Goal: Task Accomplishment & Management: Manage account settings

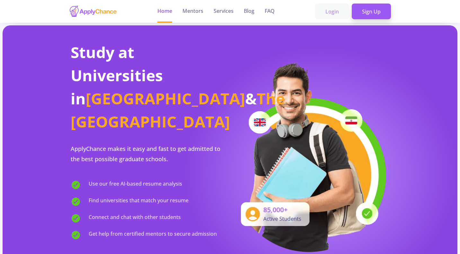
click at [335, 18] on link "Login" at bounding box center [332, 12] width 34 height 16
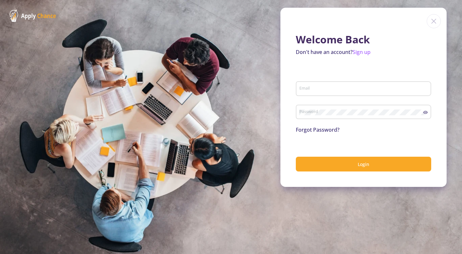
click at [364, 88] on input "Email" at bounding box center [364, 89] width 131 height 6
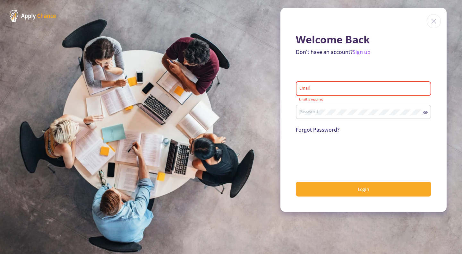
click at [313, 85] on div "Email" at bounding box center [363, 87] width 129 height 17
type input "z.molaeimanesh17@gmail.com"
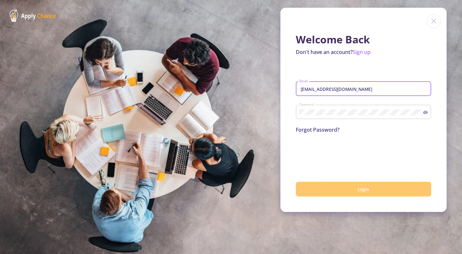
click at [320, 185] on button "Login" at bounding box center [363, 189] width 135 height 15
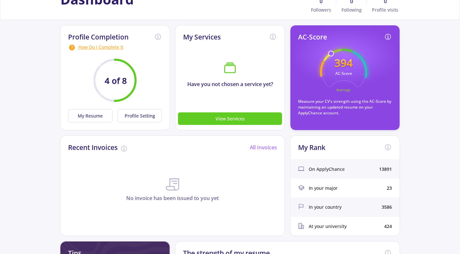
scroll to position [69, 0]
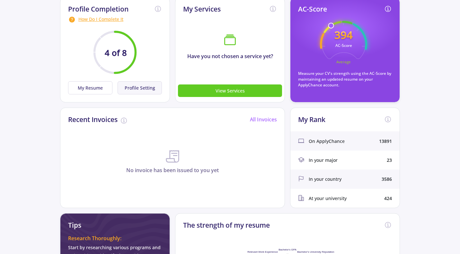
click at [138, 83] on button "Profile Setting" at bounding box center [139, 87] width 44 height 13
click at [96, 81] on icon "4 of 8" at bounding box center [115, 52] width 58 height 58
click at [112, 19] on div "How Do I Complete It" at bounding box center [115, 20] width 94 height 8
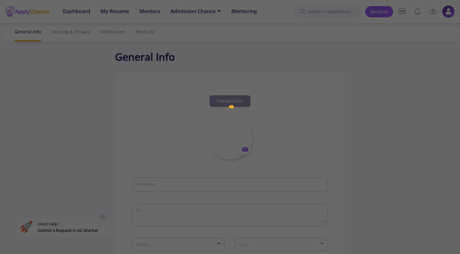
type input "Zahra Molaeimanesh"
type input "ZahraMolaeimanesh"
type input "z.molaeimanesh17@gmail.com"
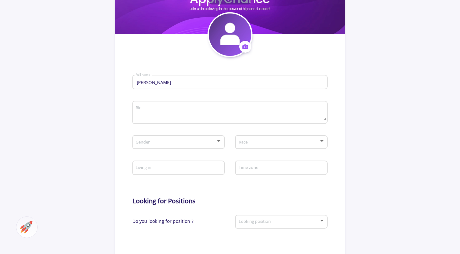
scroll to position [106, 0]
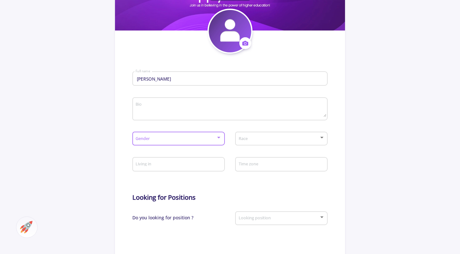
click at [168, 138] on span at bounding box center [176, 138] width 79 height 4
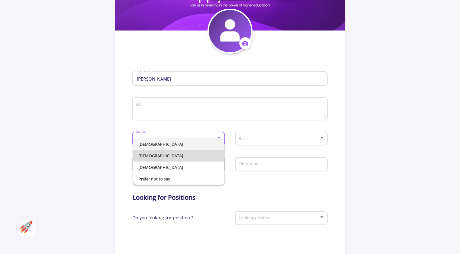
click at [159, 153] on span "Female" at bounding box center [178, 156] width 81 height 12
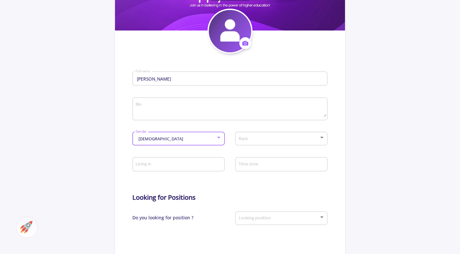
click at [158, 166] on input "Living in" at bounding box center [179, 165] width 88 height 6
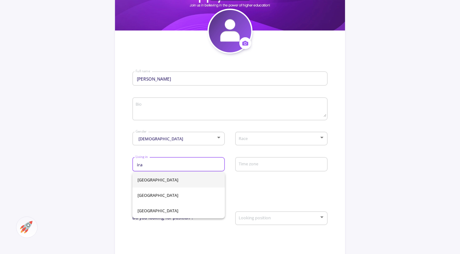
type input "ira"
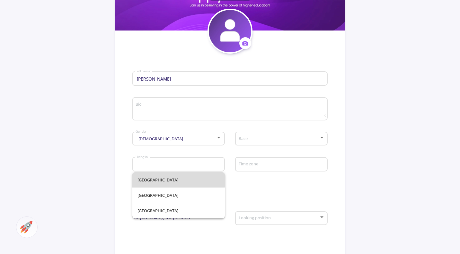
click at [158, 148] on body "Dashboard My Resume Services Mentors Admission Chance With Minimum Requirements…" at bounding box center [230, 21] width 460 height 254
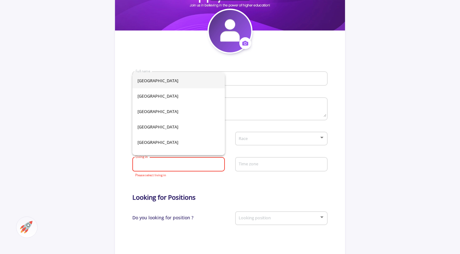
click at [204, 166] on input "Living in" at bounding box center [179, 165] width 88 height 6
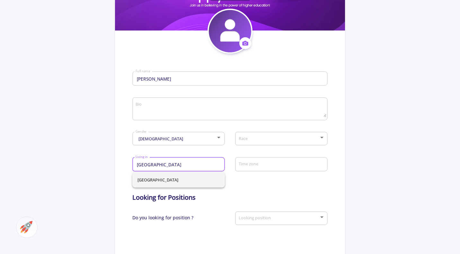
type input "Iran"
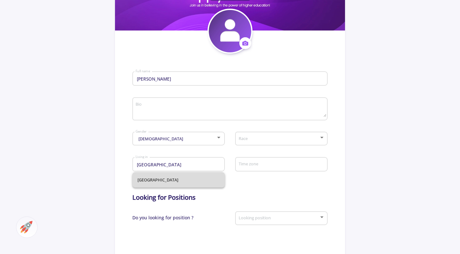
click at [195, 179] on span "Iran" at bounding box center [178, 179] width 82 height 15
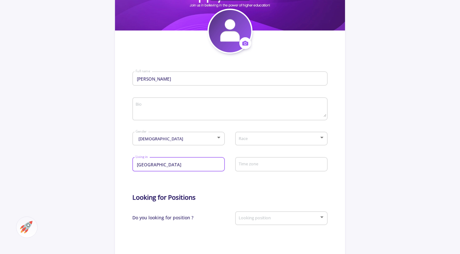
click at [208, 106] on textarea "Bio" at bounding box center [230, 109] width 191 height 15
paste textarea "I am a medical imaging specialist with over 12 years of experience in clinical …"
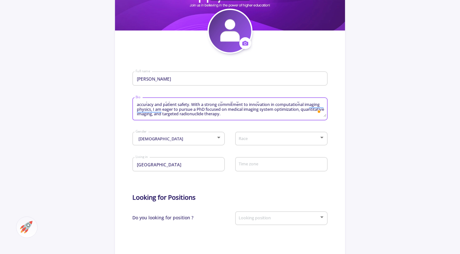
scroll to position [46, 0]
click at [319, 112] on div "0" at bounding box center [317, 110] width 7 height 7
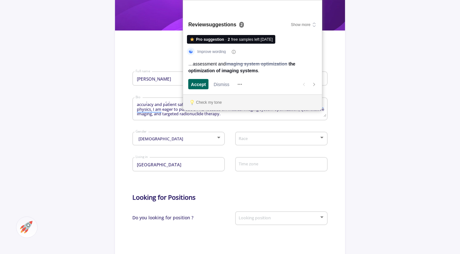
click at [207, 82] on button "Accept and open next suggestion" at bounding box center [198, 84] width 20 height 10
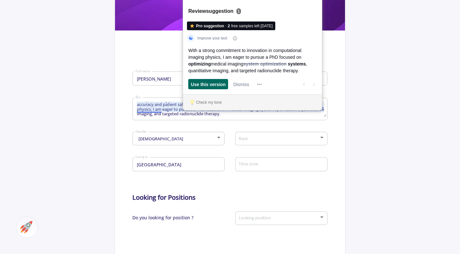
scroll to position [34, 0]
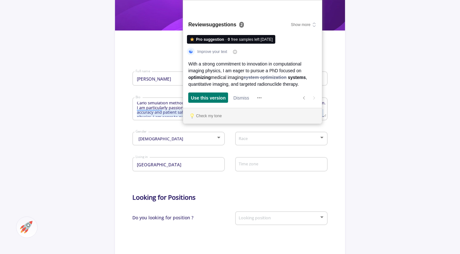
click at [205, 103] on div "Pro suggestion · 0 free samples left today Improve your text With a strong comm…" at bounding box center [252, 69] width 139 height 77
click at [210, 100] on span "Use this version" at bounding box center [208, 97] width 35 height 7
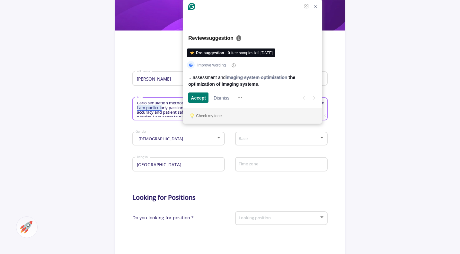
scroll to position [25, 0]
click at [201, 96] on span "Accept" at bounding box center [198, 97] width 15 height 7
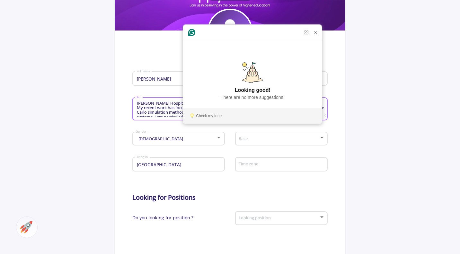
scroll to position [41, 0]
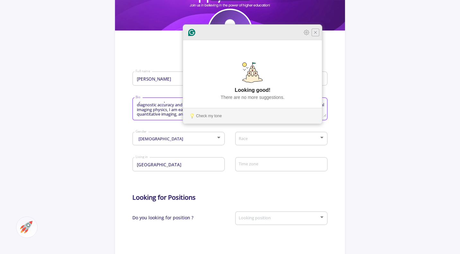
type textarea "I am a medical imaging specialist with over 12 years of experience in clinical …"
click at [314, 35] on icon "Close Grammarly Assistant" at bounding box center [315, 32] width 5 height 5
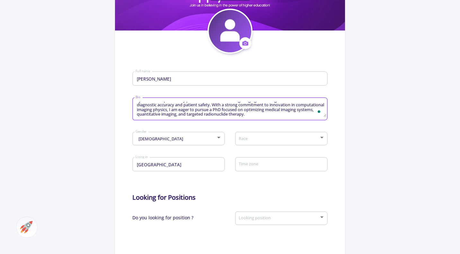
scroll to position [37, 0]
click at [296, 137] on span at bounding box center [279, 138] width 79 height 4
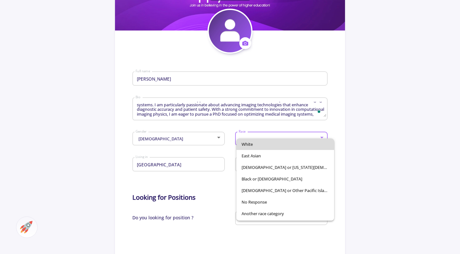
click at [289, 147] on span "White" at bounding box center [284, 144] width 87 height 12
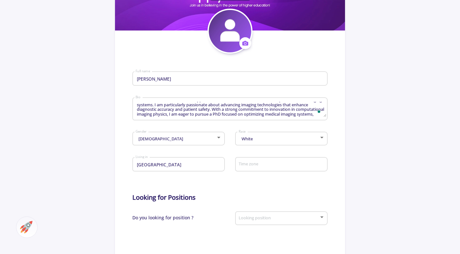
click at [280, 161] on div "Time zone" at bounding box center [281, 163] width 86 height 17
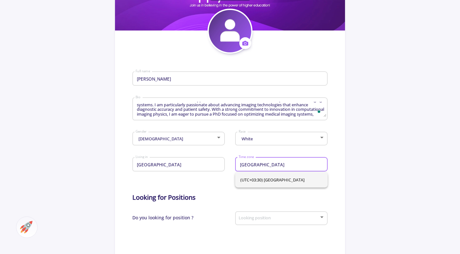
type input "tehran"
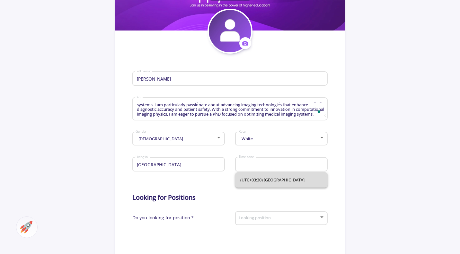
click at [270, 184] on span "(UTC+03:30) Tehran" at bounding box center [281, 179] width 82 height 15
type input "(UTC+03:30) Tehran"
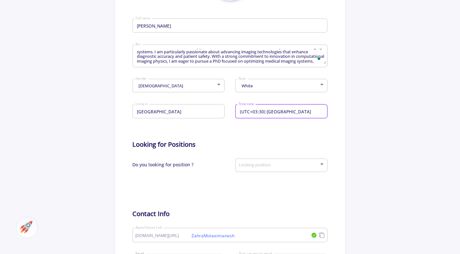
scroll to position [166, 0]
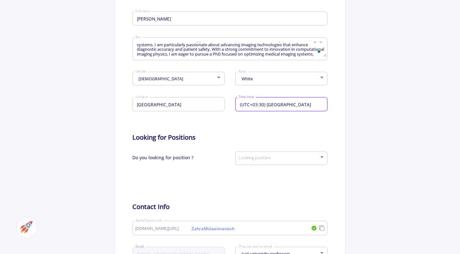
click at [298, 157] on span at bounding box center [279, 158] width 79 height 4
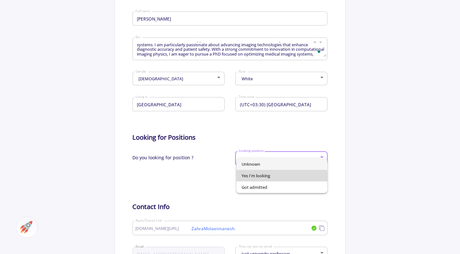
click at [256, 179] on span "Yes I'm looking" at bounding box center [281, 176] width 81 height 12
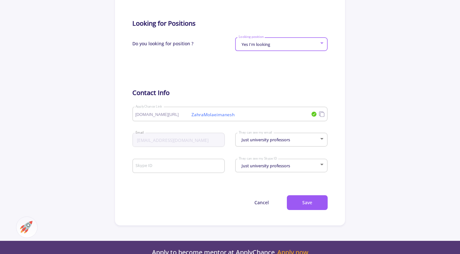
scroll to position [291, 0]
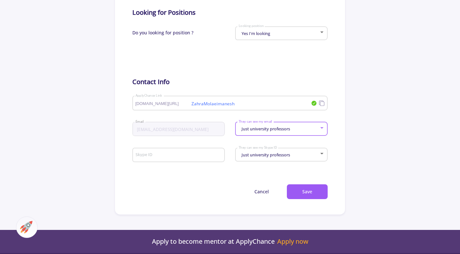
click at [260, 128] on span "Just university professors" at bounding box center [265, 129] width 50 height 6
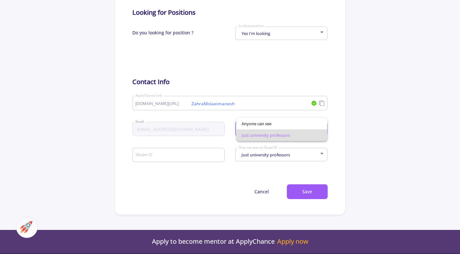
click at [258, 134] on span "Just university professors" at bounding box center [281, 135] width 81 height 12
click at [249, 153] on div "Just university professors They can see my Skype ID" at bounding box center [281, 153] width 86 height 16
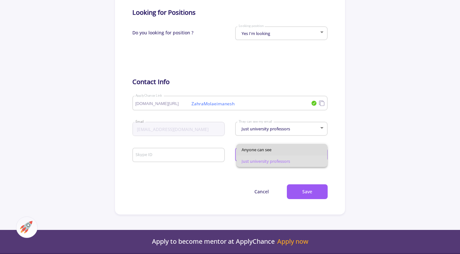
click at [249, 153] on span "Anyone can see" at bounding box center [281, 150] width 81 height 12
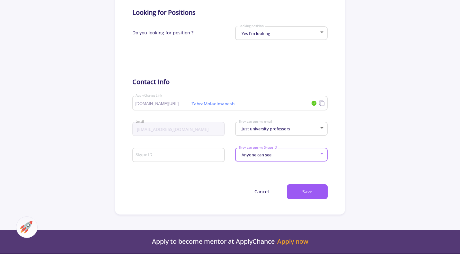
click at [249, 154] on span "Anyone can see" at bounding box center [255, 155] width 31 height 6
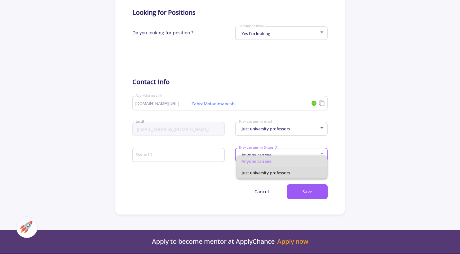
click at [245, 173] on span "Just university professors" at bounding box center [281, 173] width 81 height 12
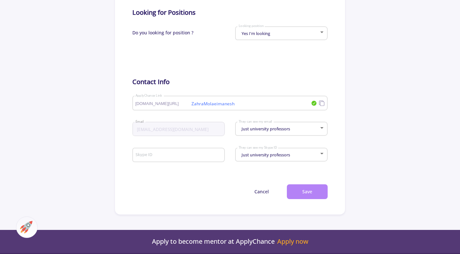
click at [306, 192] on button "Save" at bounding box center [307, 191] width 41 height 15
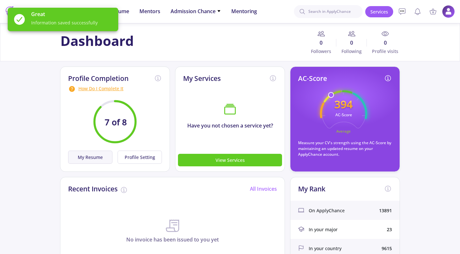
click at [105, 159] on button "My Resume" at bounding box center [90, 157] width 44 height 13
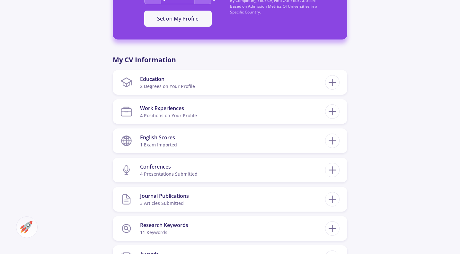
scroll to position [416, 0]
click at [328, 81] on icon at bounding box center [332, 82] width 12 height 12
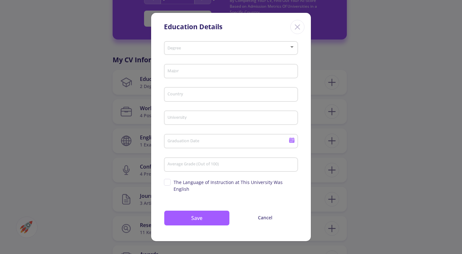
click at [291, 31] on div "Close" at bounding box center [297, 27] width 14 height 14
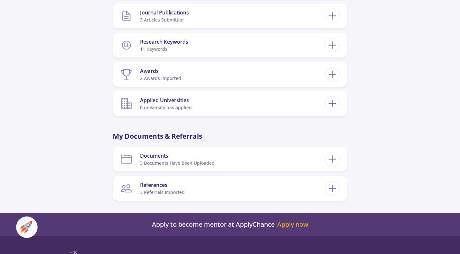
scroll to position [599, 0]
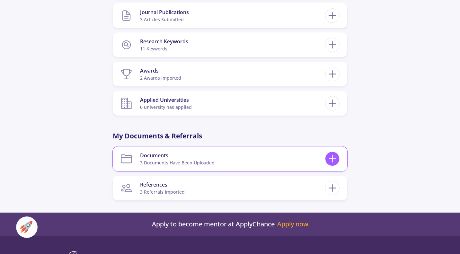
click at [332, 159] on line at bounding box center [332, 159] width 7 height 0
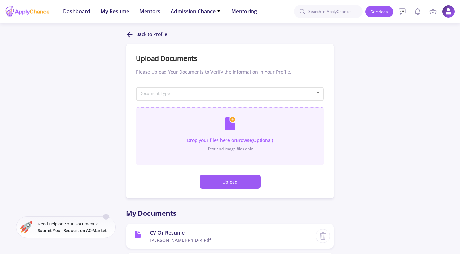
click at [229, 132] on input "file" at bounding box center [230, 132] width 188 height 51
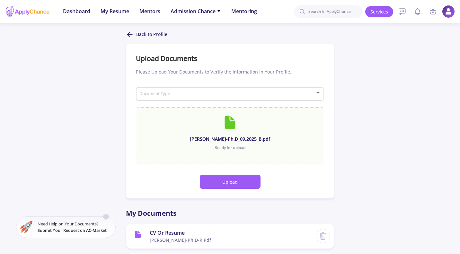
click at [241, 180] on button "Upload" at bounding box center [230, 182] width 61 height 14
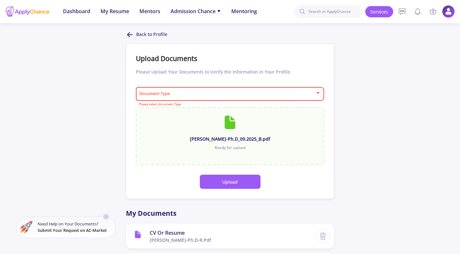
click at [286, 92] on span at bounding box center [228, 94] width 175 height 4
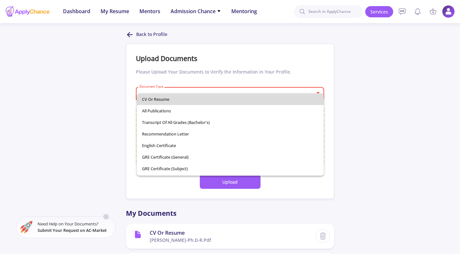
click at [260, 104] on span "CV or Resume" at bounding box center [230, 99] width 176 height 12
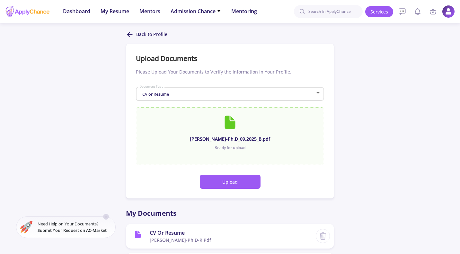
click at [232, 184] on button "Upload" at bounding box center [230, 182] width 61 height 14
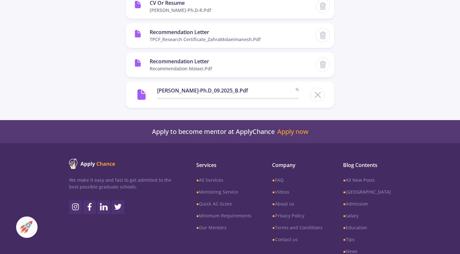
scroll to position [230, 0]
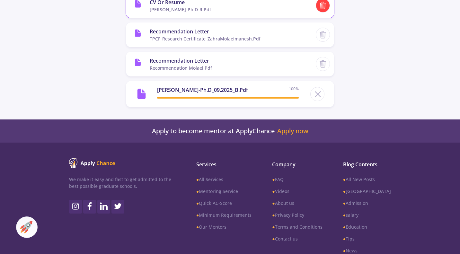
click at [320, 10] on div at bounding box center [322, 5] width 14 height 14
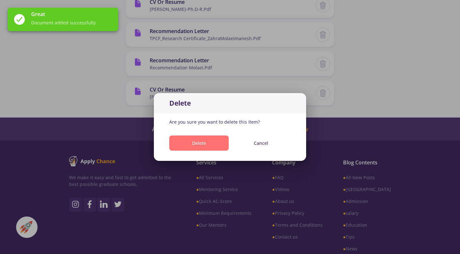
click at [192, 148] on button "Delete" at bounding box center [198, 142] width 59 height 15
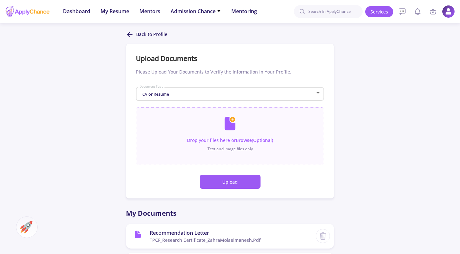
click at [148, 34] on p "Back to Profile" at bounding box center [151, 35] width 31 height 8
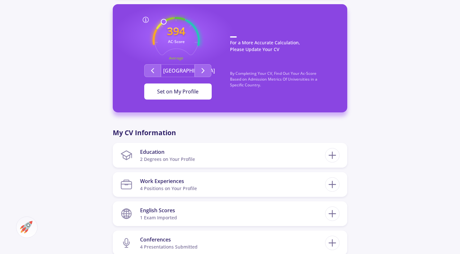
scroll to position [343, 0]
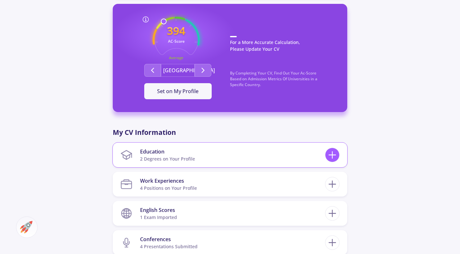
click at [332, 154] on line at bounding box center [332, 154] width 0 height 7
checkbox input "false"
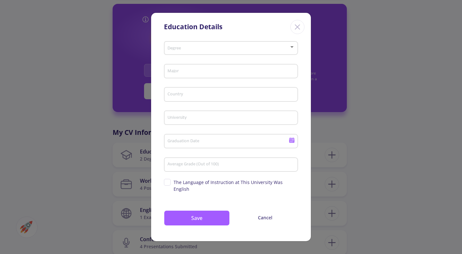
click at [267, 50] on span at bounding box center [229, 48] width 121 height 4
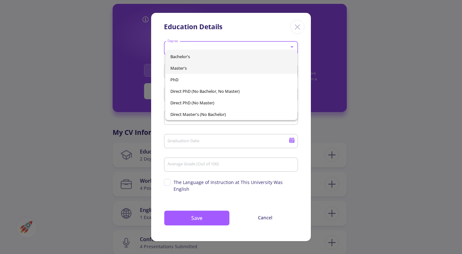
click at [225, 70] on span "Master's" at bounding box center [231, 68] width 122 height 12
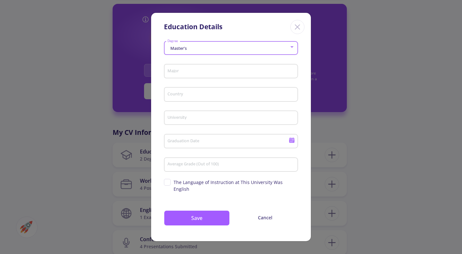
click at [249, 72] on div "Major" at bounding box center [231, 70] width 128 height 17
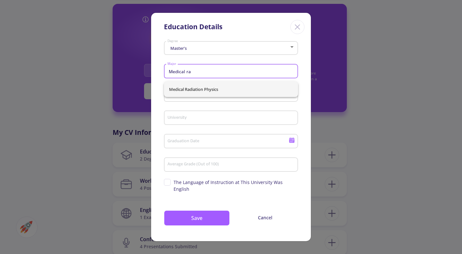
click at [237, 90] on span "Medical Radiation Physics" at bounding box center [231, 89] width 124 height 15
type input "Medical Radiation Physics"
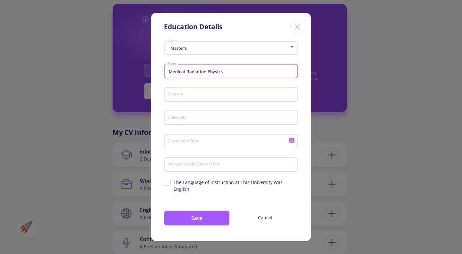
click at [262, 96] on input "Country" at bounding box center [232, 95] width 130 height 6
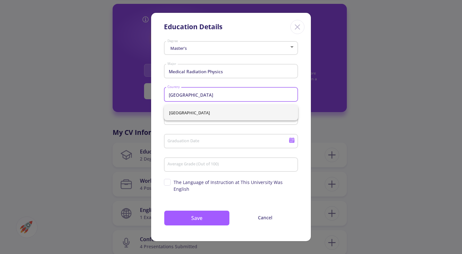
type input "Iran"
click at [227, 111] on span "Iran" at bounding box center [231, 112] width 124 height 15
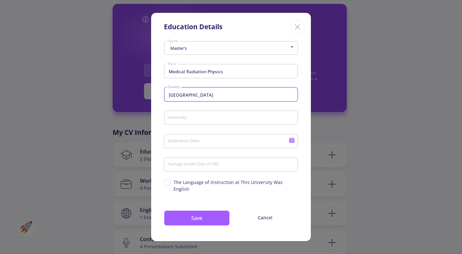
click at [228, 121] on input "University" at bounding box center [232, 118] width 130 height 6
type input "Shiraz"
click at [231, 144] on input "Graduation Date" at bounding box center [229, 142] width 124 height 6
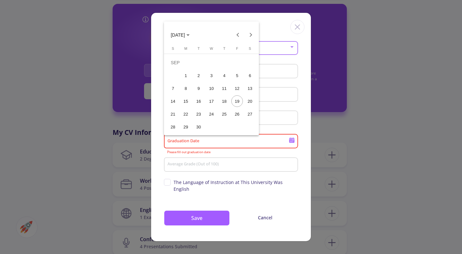
click at [172, 114] on div "21" at bounding box center [173, 114] width 12 height 12
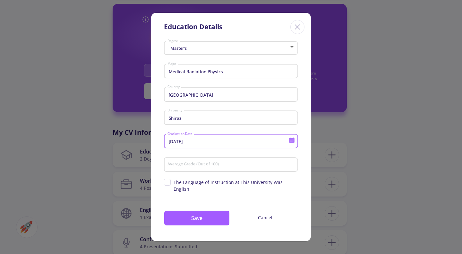
click at [251, 144] on input "9/21/2025" at bounding box center [229, 142] width 124 height 6
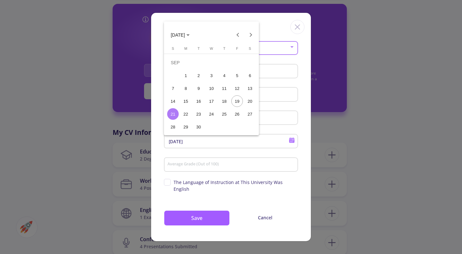
click at [186, 39] on button "SEP 2025" at bounding box center [180, 35] width 29 height 13
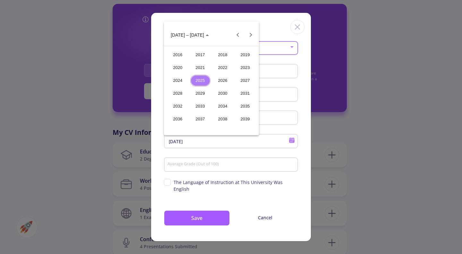
click at [178, 55] on div "2016" at bounding box center [178, 55] width 20 height 12
click at [180, 95] on div "SEP" at bounding box center [178, 94] width 20 height 12
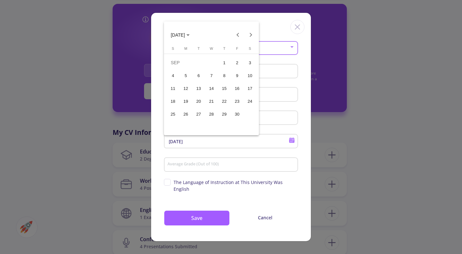
click at [212, 101] on div "21" at bounding box center [212, 101] width 12 height 12
type input "9/21/2016"
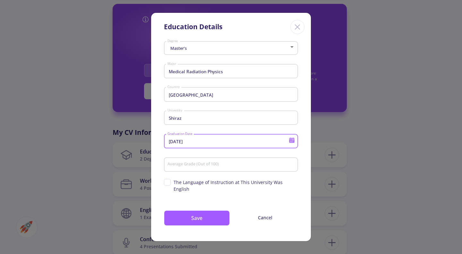
click at [246, 168] on input "Average Grade (Out of 100)" at bounding box center [232, 165] width 130 height 6
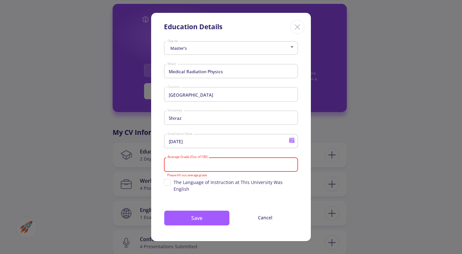
click at [256, 168] on input "Average Grade (Out of 100)" at bounding box center [232, 165] width 130 height 6
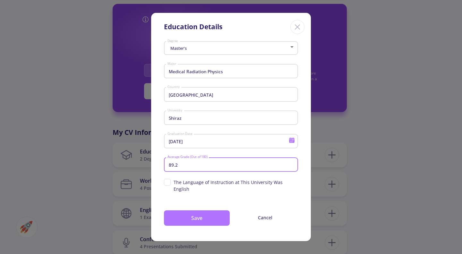
type input "89.2"
click at [215, 213] on button "Save" at bounding box center [197, 217] width 66 height 15
click at [199, 212] on button "Save" at bounding box center [197, 217] width 66 height 15
click at [168, 187] on span "The Language of Instruction at This University Was English" at bounding box center [231, 185] width 134 height 13
click at [168, 183] on input "The Language of Instruction at This University Was English" at bounding box center [166, 181] width 4 height 4
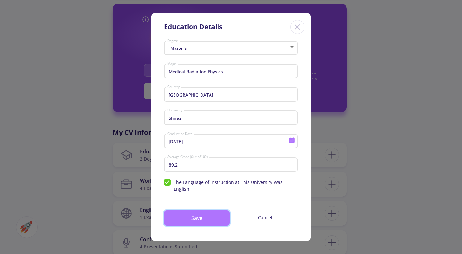
click at [184, 216] on button "Save" at bounding box center [197, 217] width 66 height 15
click at [192, 215] on button "Save" at bounding box center [197, 217] width 66 height 15
click at [170, 185] on span "The Language of Instruction at This University Was English" at bounding box center [231, 185] width 134 height 13
click at [168, 183] on input "The Language of Instruction at This University Was English" at bounding box center [166, 181] width 4 height 4
checkbox input "false"
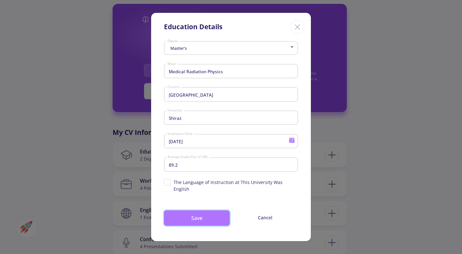
click at [177, 214] on button "Save" at bounding box center [197, 217] width 66 height 15
click at [251, 71] on div "Medical Radiation Physics Major" at bounding box center [231, 70] width 128 height 17
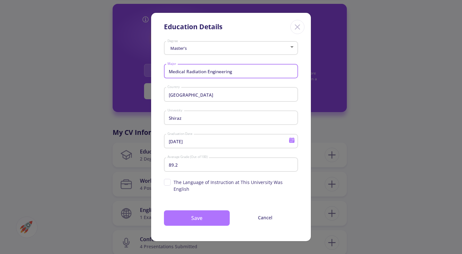
type input "Medical Radiation Engineering"
click at [212, 217] on button "Save" at bounding box center [197, 217] width 66 height 15
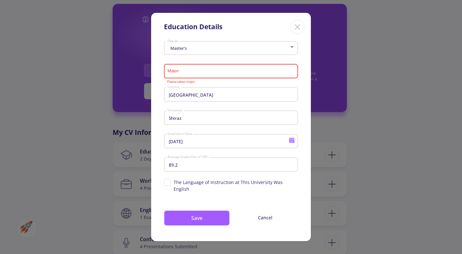
click at [239, 73] on input "Major" at bounding box center [232, 72] width 130 height 6
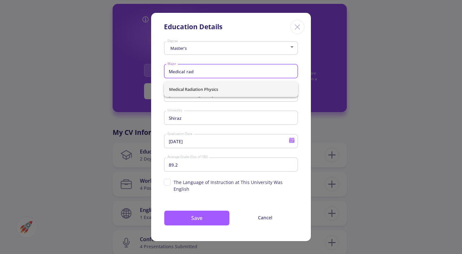
click at [237, 93] on span "Medical Radiation Physics" at bounding box center [231, 89] width 124 height 15
type input "Medical Radiation Physics"
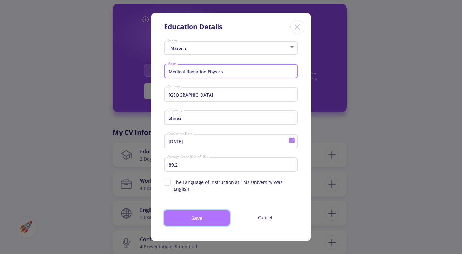
click at [212, 217] on button "Save" at bounding box center [197, 217] width 66 height 15
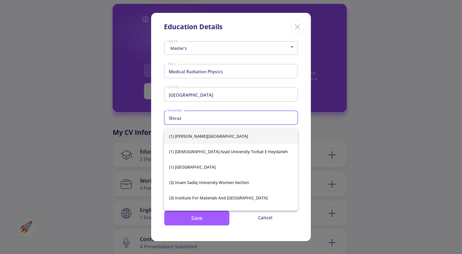
click at [206, 120] on input "Shiraz" at bounding box center [232, 118] width 130 height 6
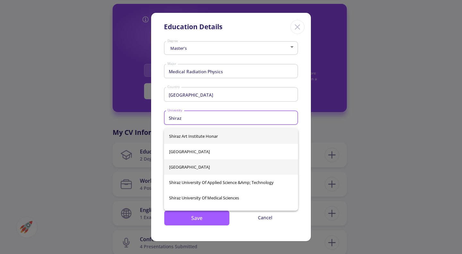
click at [201, 169] on span "Shiraz University" at bounding box center [231, 166] width 124 height 15
type input "Shiraz University"
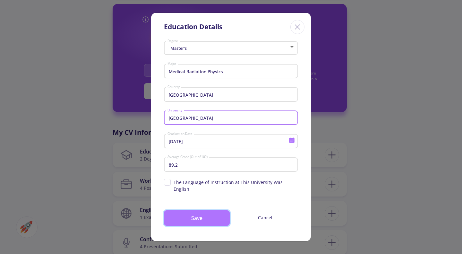
click at [210, 214] on button "Save" at bounding box center [197, 217] width 66 height 15
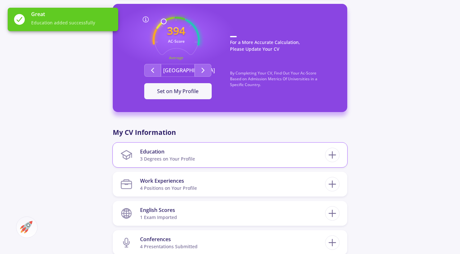
click at [320, 165] on div "Education 3 Degrees on Your Profile Medical Radiation Physics Master's Shiraz U…" at bounding box center [230, 154] width 234 height 25
click at [337, 154] on icon at bounding box center [332, 155] width 12 height 12
checkbox input "false"
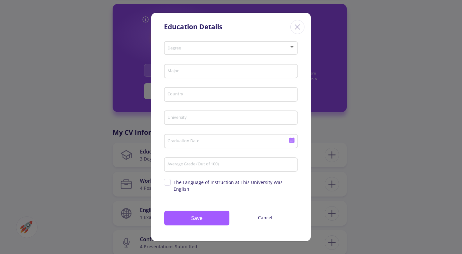
click at [291, 23] on div "Education Details" at bounding box center [231, 26] width 160 height 26
click at [300, 34] on div "Close" at bounding box center [297, 27] width 14 height 14
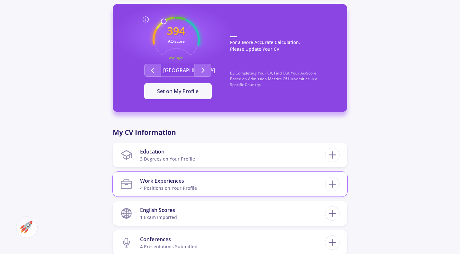
click at [262, 187] on section "Work Experiences 4 Positions on Your Profile" at bounding box center [222, 184] width 204 height 20
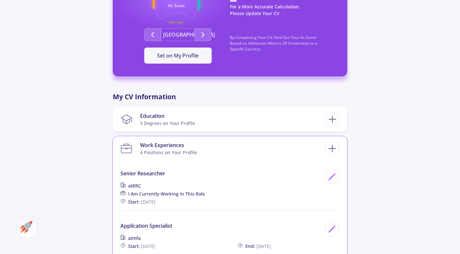
scroll to position [378, 0]
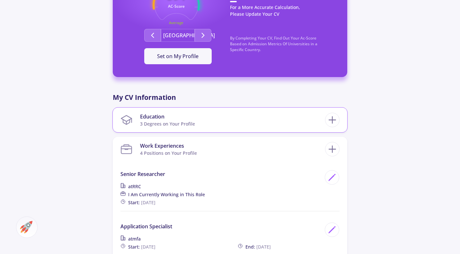
click at [236, 126] on section "Education 3 Degrees on Your Profile" at bounding box center [222, 120] width 204 height 20
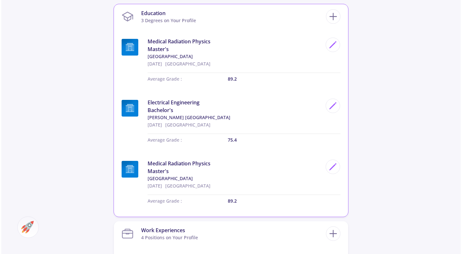
scroll to position [481, 0]
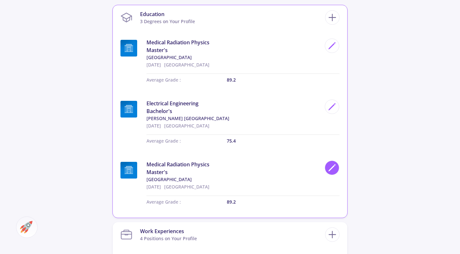
click at [329, 164] on icon at bounding box center [331, 167] width 9 height 9
type input "Medical Radiation Physics"
type input "Iran"
type input "Shiraz University"
type input "9/20/2016"
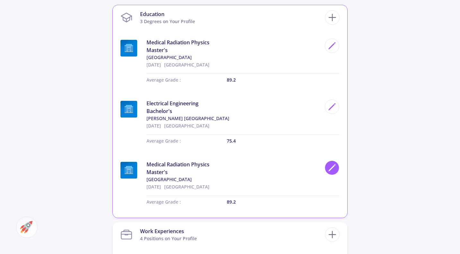
type input "89.2"
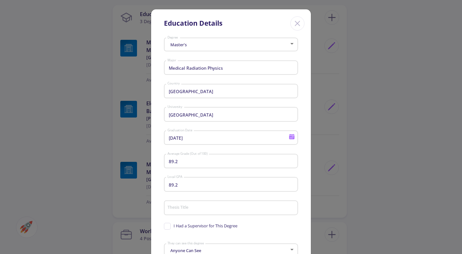
scroll to position [77, 0]
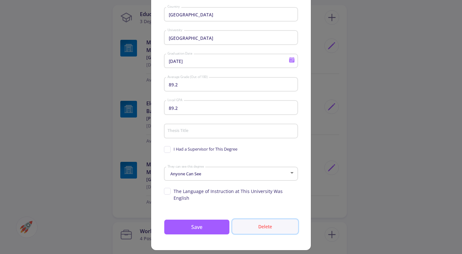
click at [266, 220] on button "Delete" at bounding box center [265, 226] width 66 height 14
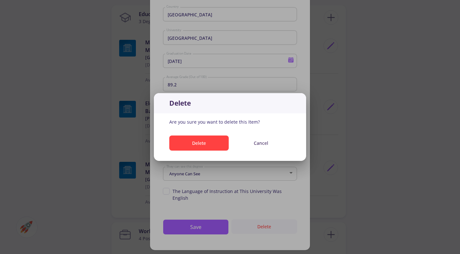
scroll to position [0, 0]
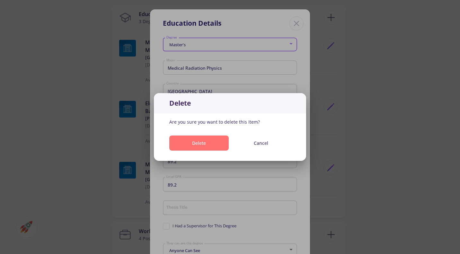
click at [213, 145] on button "Delete" at bounding box center [198, 142] width 59 height 15
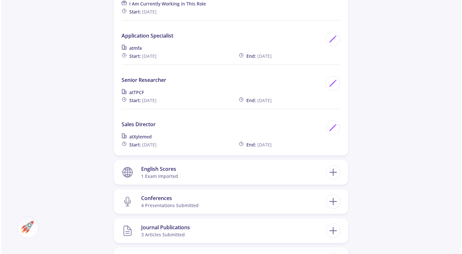
scroll to position [702, 0]
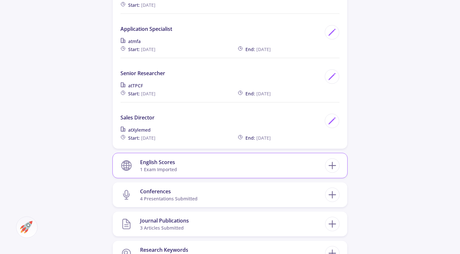
click at [231, 165] on section "English Scores 1 exam imported" at bounding box center [222, 166] width 204 height 20
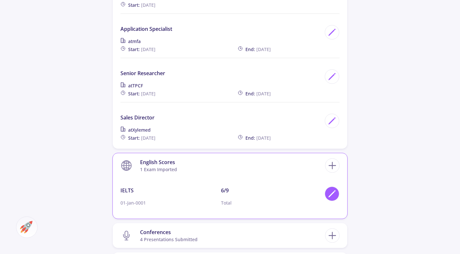
click at [328, 195] on icon at bounding box center [331, 193] width 9 height 9
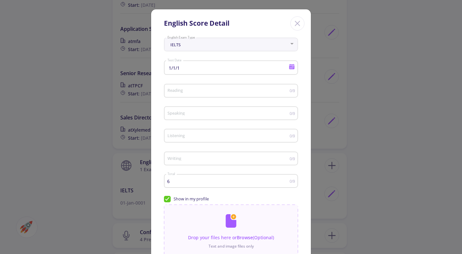
click at [238, 47] on div "IELTS" at bounding box center [228, 44] width 122 height 5
click at [292, 44] on div at bounding box center [291, 44] width 3 height 2
click at [292, 43] on div at bounding box center [291, 44] width 3 height 2
click at [291, 44] on div at bounding box center [291, 44] width 3 height 2
click at [292, 40] on div "IELTS English Exam Type" at bounding box center [231, 43] width 128 height 16
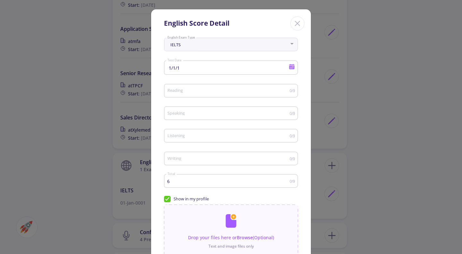
click at [290, 44] on div at bounding box center [291, 44] width 3 height 2
click at [270, 49] on div "IELTS English Exam Type" at bounding box center [231, 43] width 128 height 16
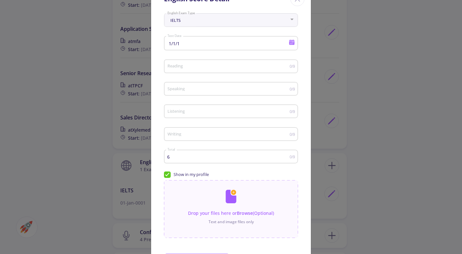
scroll to position [22, 0]
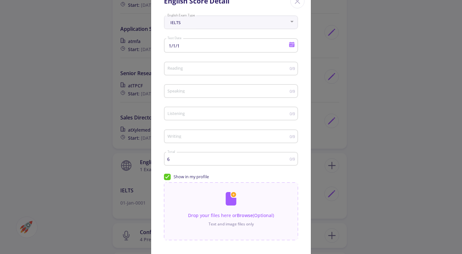
click at [289, 45] on icon at bounding box center [291, 45] width 5 height 4
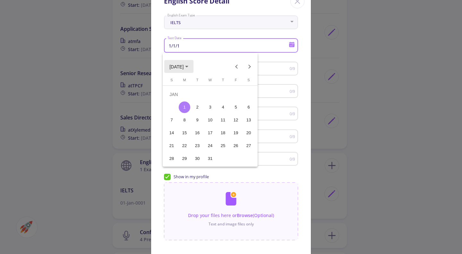
click at [184, 68] on span "JAN 1" at bounding box center [178, 66] width 19 height 5
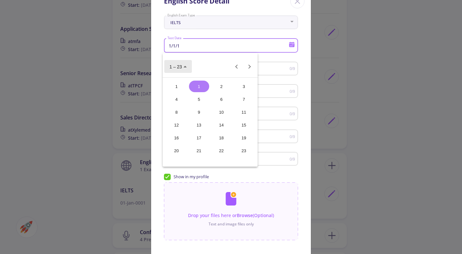
click at [184, 68] on span "1 – 23" at bounding box center [177, 66] width 17 height 5
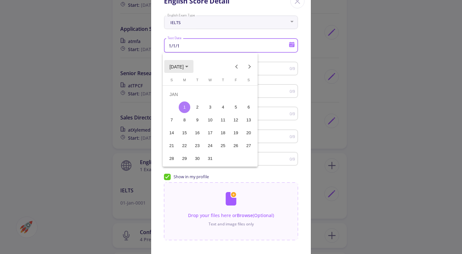
click at [184, 68] on span "JAN 1" at bounding box center [178, 66] width 19 height 5
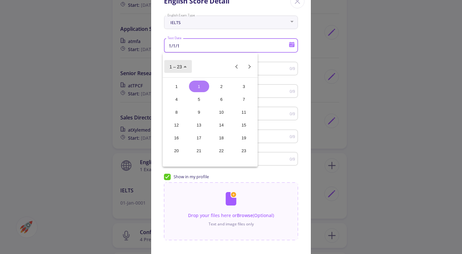
click at [175, 66] on span "1 – 23" at bounding box center [175, 66] width 13 height 5
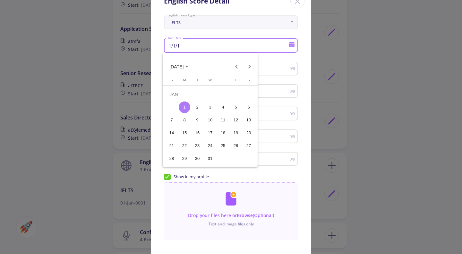
click at [175, 66] on span "JAN 1" at bounding box center [176, 66] width 14 height 5
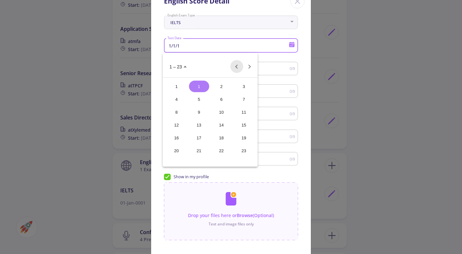
click at [233, 68] on button "Previous 24 years" at bounding box center [236, 66] width 13 height 13
click at [246, 68] on button "Next 24 years" at bounding box center [249, 66] width 13 height 13
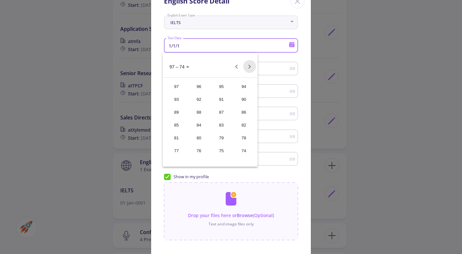
click at [246, 68] on button "Next 24 years" at bounding box center [249, 66] width 13 height 13
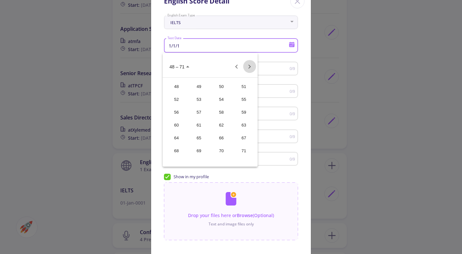
click at [246, 68] on button "Next 24 years" at bounding box center [249, 66] width 13 height 13
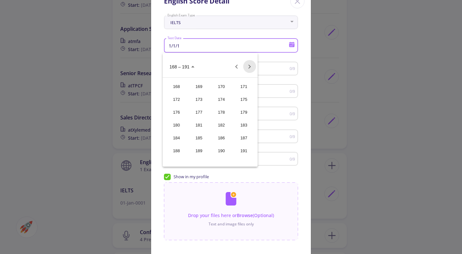
click at [246, 68] on button "Next 24 years" at bounding box center [249, 66] width 13 height 13
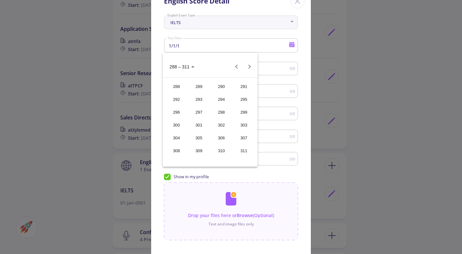
click at [207, 47] on div at bounding box center [231, 127] width 462 height 254
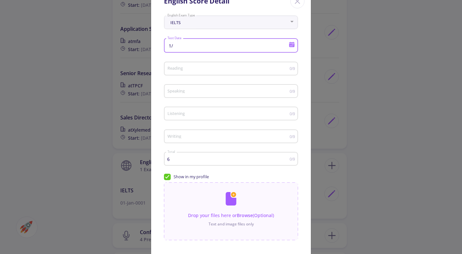
type input "1"
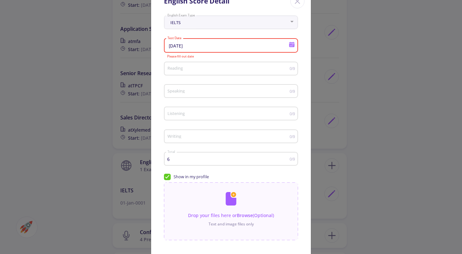
type input "30/05/30"
click at [238, 69] on input "Reading" at bounding box center [228, 68] width 123 height 5
type input "6"
click at [214, 93] on input "Speaking" at bounding box center [228, 91] width 123 height 5
type input "5.5"
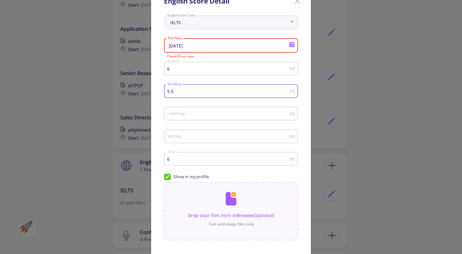
click at [233, 116] on input "Listening" at bounding box center [228, 113] width 123 height 5
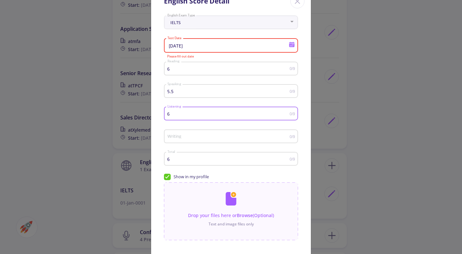
type input "6"
click at [241, 138] on input "Writing" at bounding box center [228, 136] width 123 height 5
type input "6"
click at [270, 210] on input "file" at bounding box center [231, 207] width 134 height 51
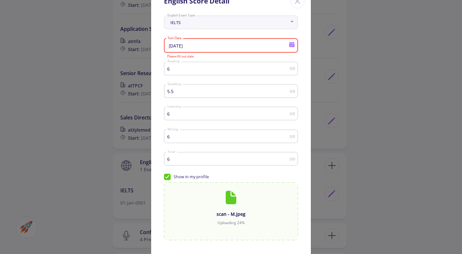
click at [290, 47] on icon at bounding box center [292, 44] width 6 height 6
click at [190, 45] on div at bounding box center [231, 127] width 462 height 254
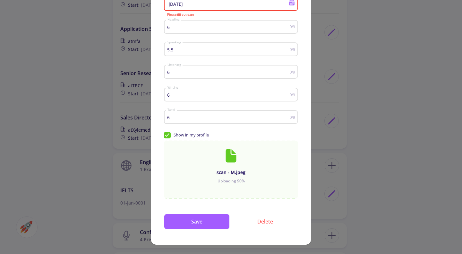
scroll to position [62, 0]
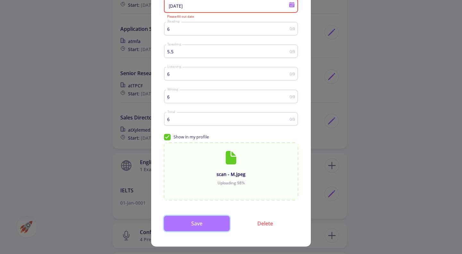
click at [216, 224] on button "Save" at bounding box center [197, 223] width 66 height 15
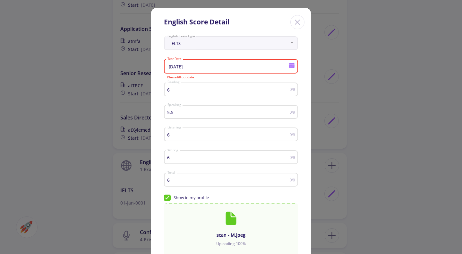
scroll to position [0, 0]
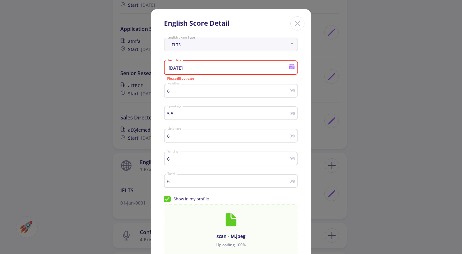
click at [289, 65] on icon at bounding box center [291, 64] width 5 height 1
click at [188, 87] on span "SEP 2025" at bounding box center [178, 88] width 19 height 5
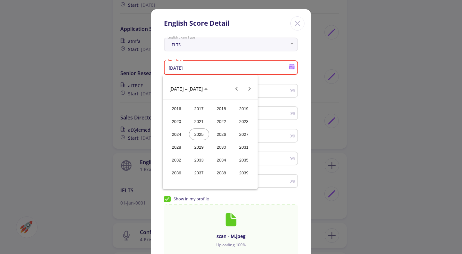
click at [179, 123] on div "2020" at bounding box center [177, 122] width 20 height 12
click at [181, 136] on div "MAY" at bounding box center [177, 134] width 20 height 12
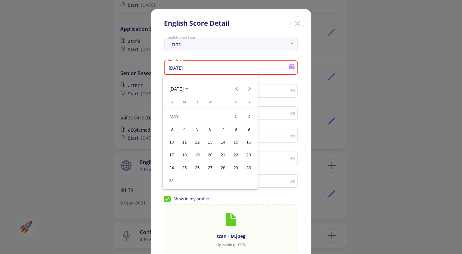
click at [250, 166] on div "30" at bounding box center [249, 168] width 12 height 12
type input "5/30/2020"
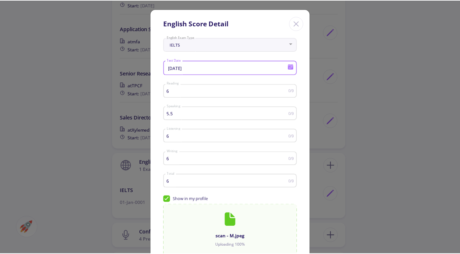
scroll to position [65, 0]
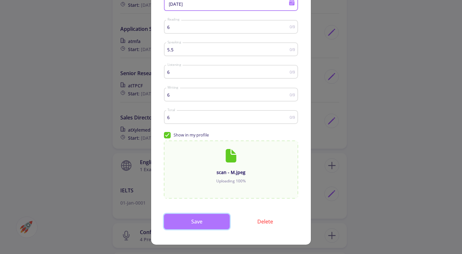
click at [215, 222] on button "Save" at bounding box center [197, 221] width 66 height 15
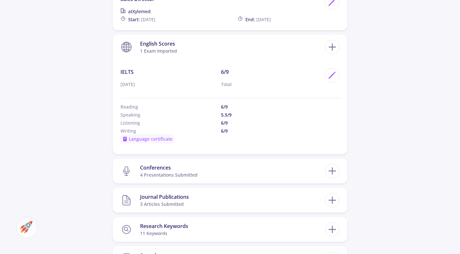
scroll to position [820, 0]
click at [267, 173] on section "Conferences 4 presentations submitted" at bounding box center [222, 172] width 204 height 20
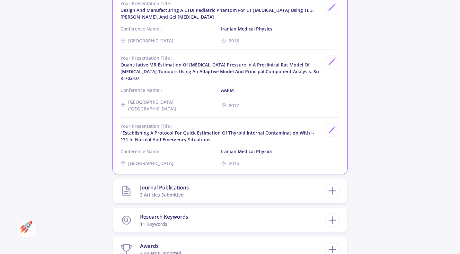
scroll to position [1068, 0]
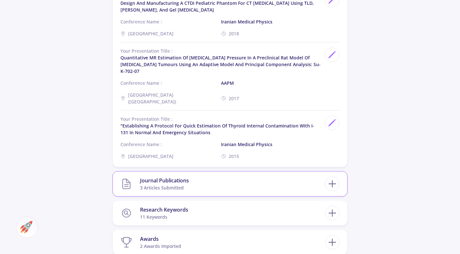
click at [269, 177] on section "Journal Publications 3 articles submitted" at bounding box center [222, 184] width 204 height 20
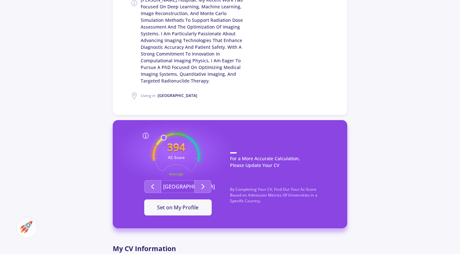
scroll to position [226, 0]
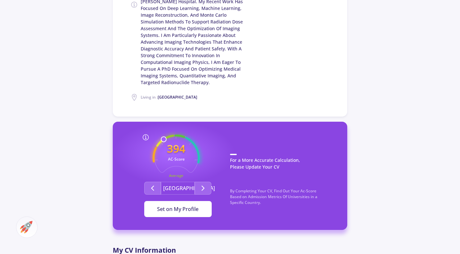
click at [187, 204] on button "Set on My Profile" at bounding box center [177, 209] width 67 height 16
click at [201, 203] on button "It Is Now Set" at bounding box center [177, 209] width 67 height 16
click at [198, 205] on button "It Is Now Set" at bounding box center [177, 209] width 67 height 16
click at [185, 208] on div "It Is Now Set" at bounding box center [177, 209] width 47 height 8
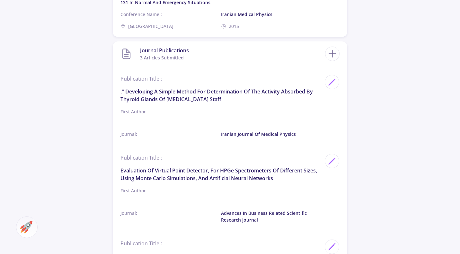
scroll to position [1602, 0]
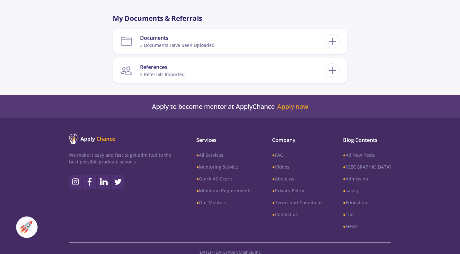
click at [24, 228] on img at bounding box center [26, 227] width 13 height 13
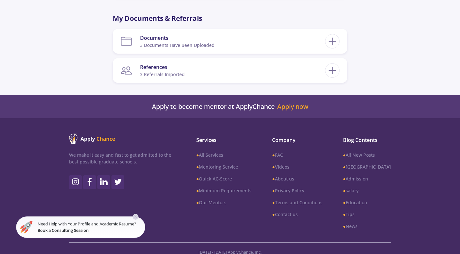
click at [96, 228] on small "Need Help with Your Profile and Academic Resume? Book a Consulting Session" at bounding box center [90, 227] width 104 height 12
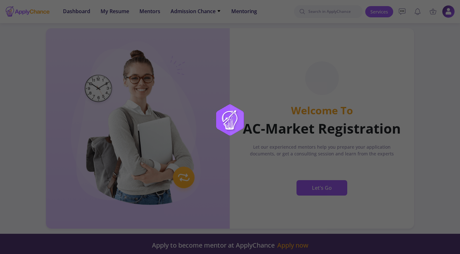
click at [86, 233] on div at bounding box center [230, 127] width 460 height 254
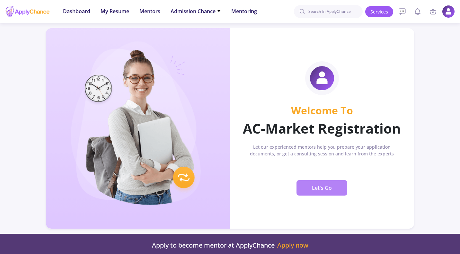
click at [332, 189] on button "Let's Go" at bounding box center [321, 187] width 51 height 15
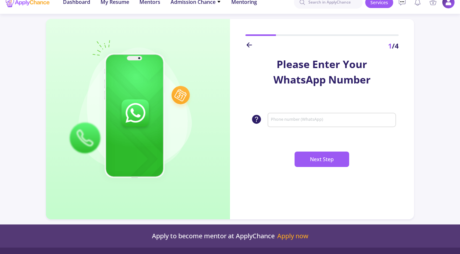
scroll to position [16, 0]
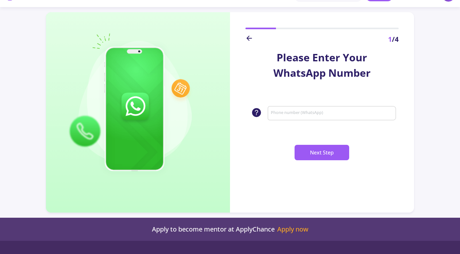
click at [352, 115] on input "Phone number (WhatsApp)" at bounding box center [332, 113] width 124 height 6
type input "+989171085748"
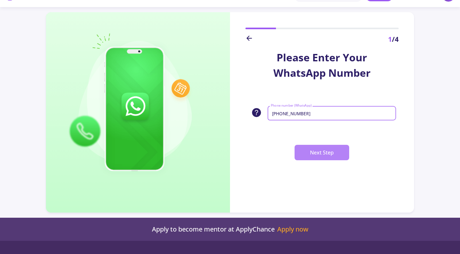
click at [329, 150] on span "Next Step" at bounding box center [322, 152] width 24 height 10
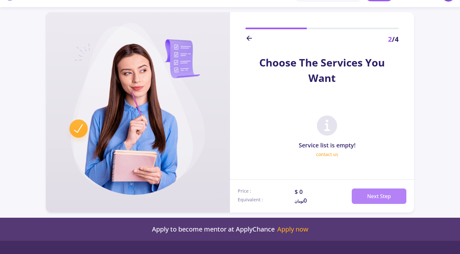
click at [382, 193] on span "Next Step" at bounding box center [379, 196] width 24 height 10
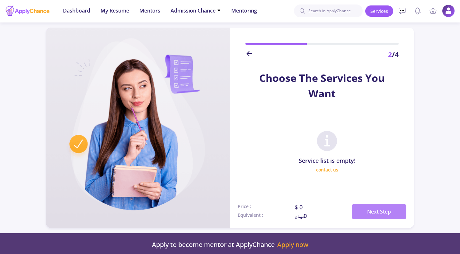
scroll to position [0, 0]
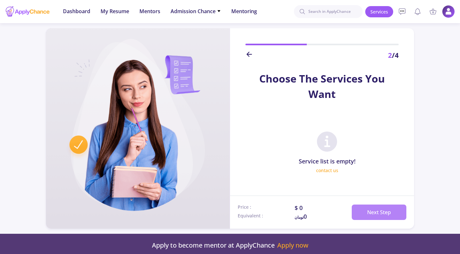
click at [392, 213] on button "Next Step" at bounding box center [378, 211] width 55 height 15
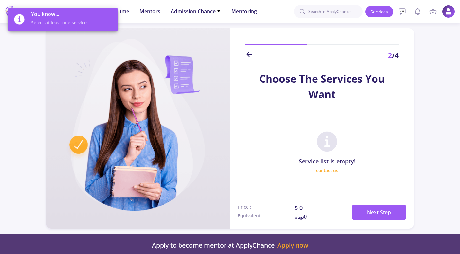
click at [336, 170] on link "contact us" at bounding box center [327, 170] width 22 height 7
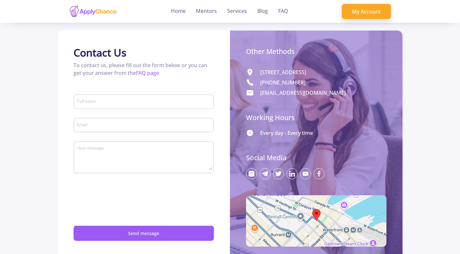
click at [109, 9] on img at bounding box center [93, 11] width 48 height 13
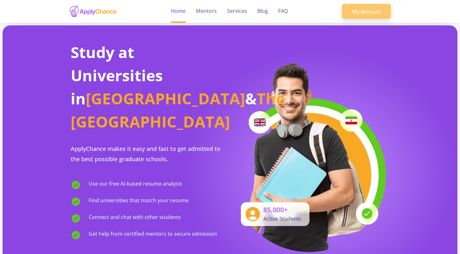
click at [359, 17] on link "My Account" at bounding box center [365, 11] width 49 height 15
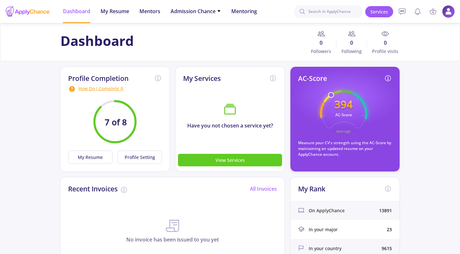
click at [108, 90] on div "How Do I Complete It" at bounding box center [115, 89] width 94 height 8
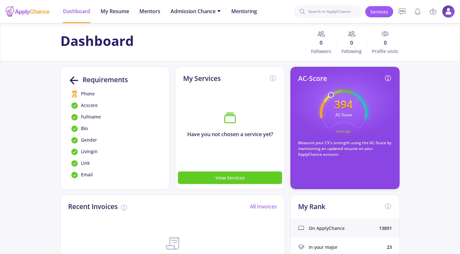
click at [105, 95] on div "Phone" at bounding box center [115, 94] width 89 height 8
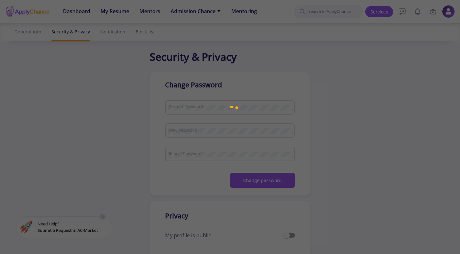
checkbox input "true"
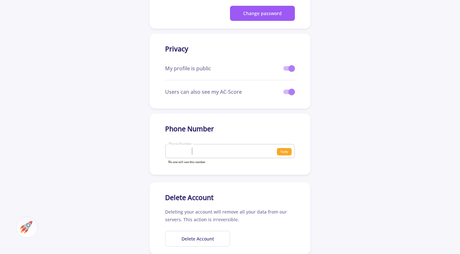
scroll to position [167, 0]
click at [245, 153] on input "Phone Number" at bounding box center [208, 152] width 80 height 6
type input "+"
type input "9171085748"
click at [285, 151] on small "Verify" at bounding box center [284, 152] width 15 height 8
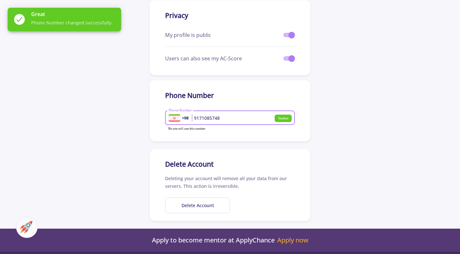
scroll to position [201, 0]
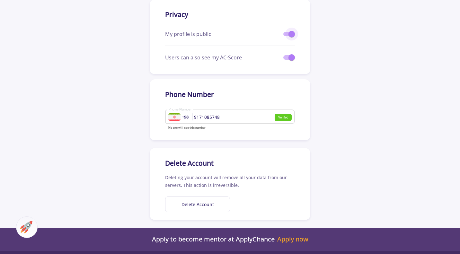
click at [287, 36] on span at bounding box center [289, 34] width 12 height 4
click at [286, 36] on input "checkbox" at bounding box center [286, 36] width 0 height 0
checkbox input "false"
click at [285, 57] on span at bounding box center [289, 57] width 12 height 4
click at [286, 60] on input "checkbox" at bounding box center [286, 60] width 0 height 0
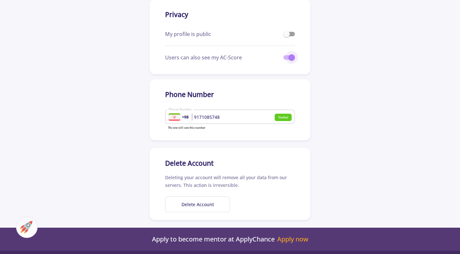
checkbox input "false"
click at [279, 119] on small "Verified" at bounding box center [282, 118] width 17 height 8
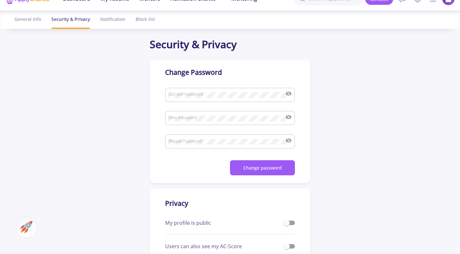
scroll to position [0, 0]
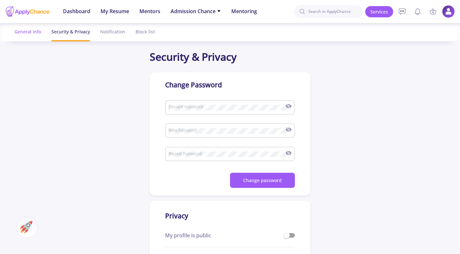
click at [32, 27] on div "General info" at bounding box center [27, 31] width 27 height 17
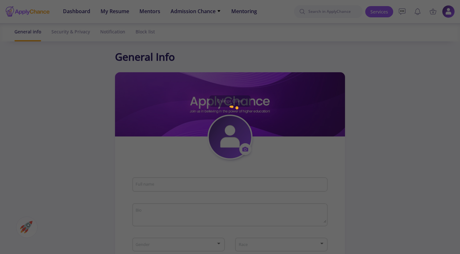
type input "Zahra Molaeimanesh"
type textarea "I am a medical imaging specialist with over 12 years of experience in clinical …"
type input "Iran"
type input "(UTC+03:30) Tehran"
type input "ZahraMolaeimanesh"
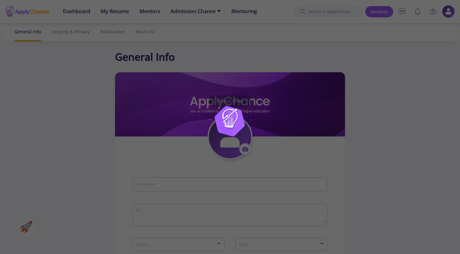
type input "z.molaeimanesh17@gmail.com"
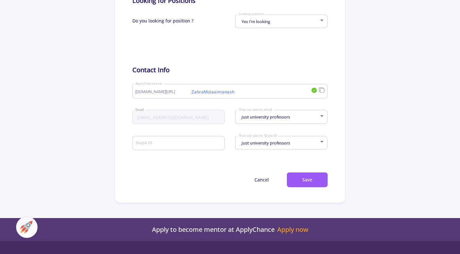
scroll to position [303, 0]
click at [314, 186] on button "Save" at bounding box center [307, 179] width 41 height 15
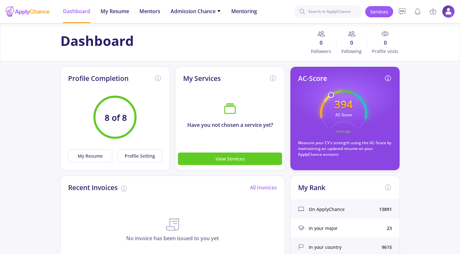
click at [341, 111] on icon "394 AC-Score Average" at bounding box center [343, 113] width 47 height 47
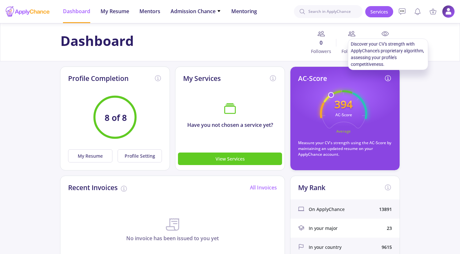
click at [391, 82] on icon at bounding box center [388, 78] width 8 height 8
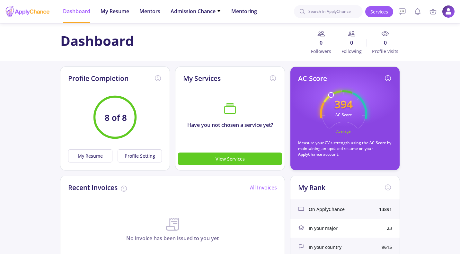
click at [387, 75] on icon at bounding box center [388, 78] width 8 height 8
click at [384, 80] on icon at bounding box center [388, 78] width 8 height 8
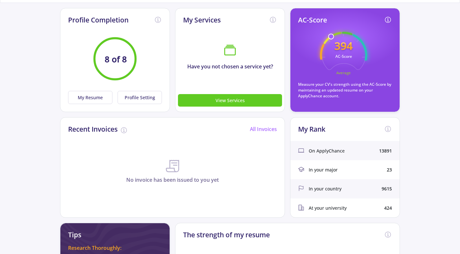
scroll to position [64, 0]
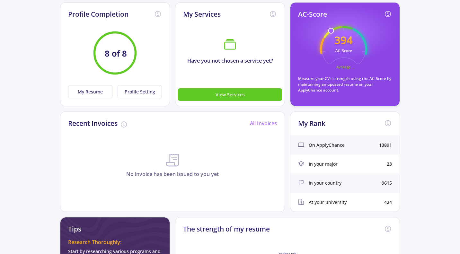
click at [332, 165] on span "In your major" at bounding box center [322, 163] width 29 height 7
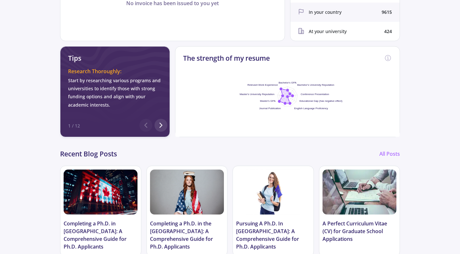
scroll to position [234, 0]
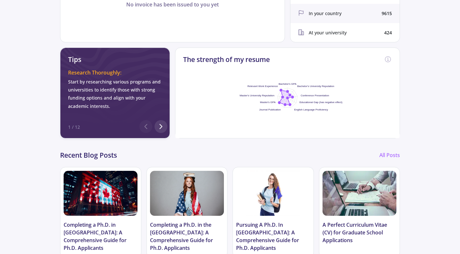
click at [290, 98] on foreignobject at bounding box center [287, 98] width 128 height 80
click at [232, 78] on foreignobject at bounding box center [287, 98] width 128 height 80
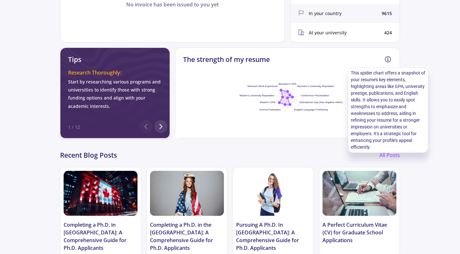
click at [386, 57] on icon at bounding box center [388, 60] width 8 height 8
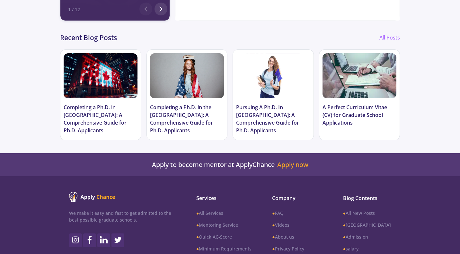
scroll to position [336, 0]
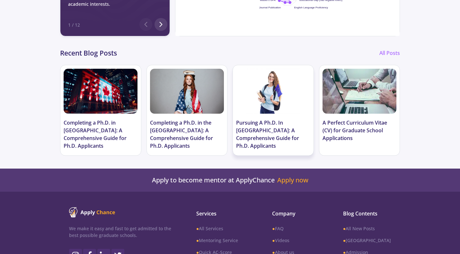
click at [276, 131] on h3 "Pursuing A Ph.D. In [GEOGRAPHIC_DATA]: A Comprehensive Guide for Ph.D. Applican…" at bounding box center [273, 134] width 74 height 31
click at [127, 125] on h3 "Completing a Ph.D. in [GEOGRAPHIC_DATA]: A Comprehensive Guide for Ph.D. Applic…" at bounding box center [101, 134] width 74 height 31
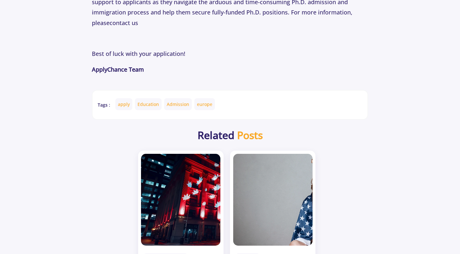
scroll to position [1542, 0]
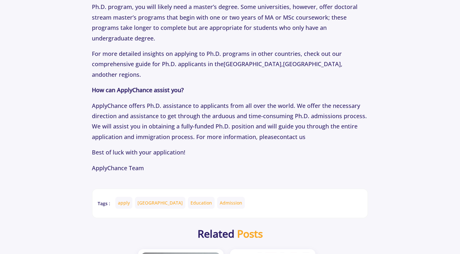
scroll to position [1515, 0]
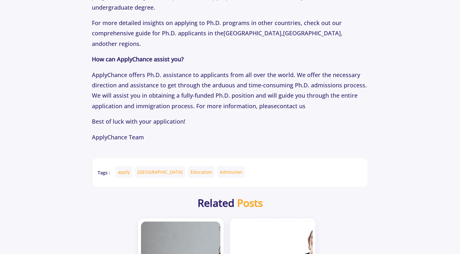
drag, startPoint x: 459, startPoint y: 213, endPoint x: 462, endPoint y: 242, distance: 29.0
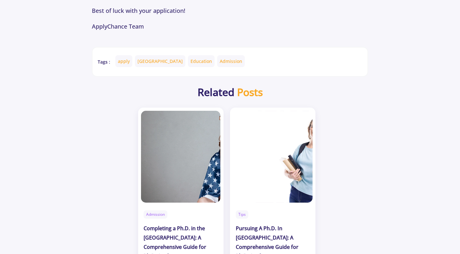
scroll to position [1626, 0]
